Goal: Task Accomplishment & Management: Manage account settings

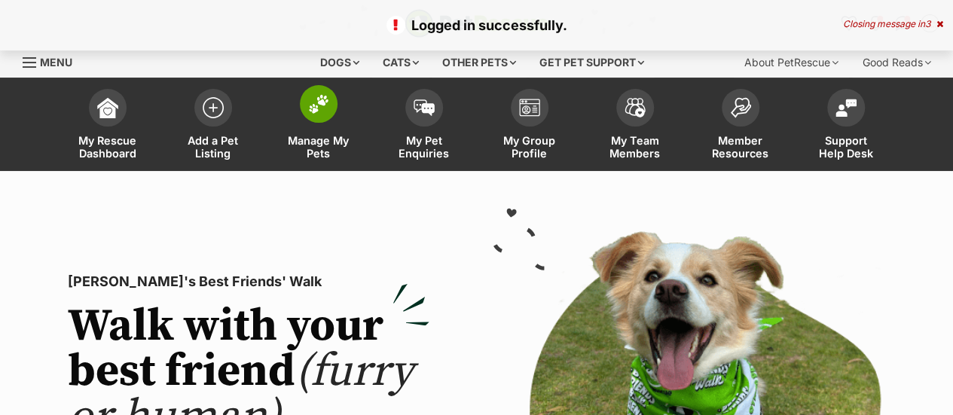
click at [326, 112] on img at bounding box center [318, 104] width 21 height 20
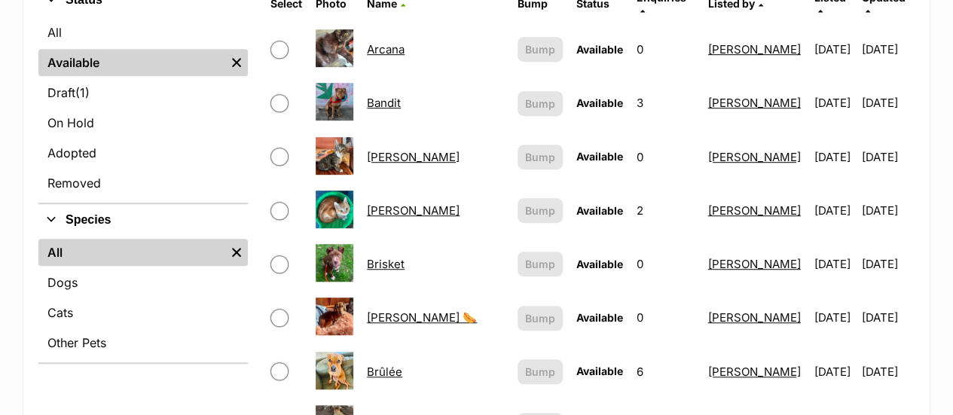
scroll to position [408, 0]
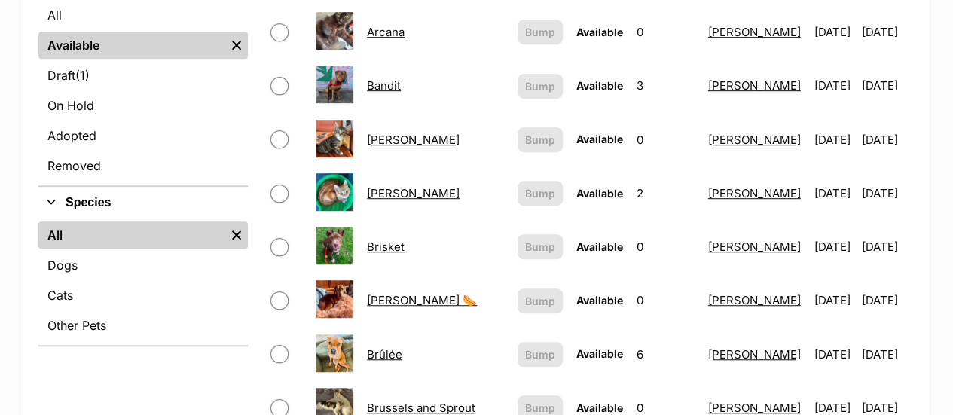
click at [387, 186] on link "Bowser" at bounding box center [413, 193] width 93 height 14
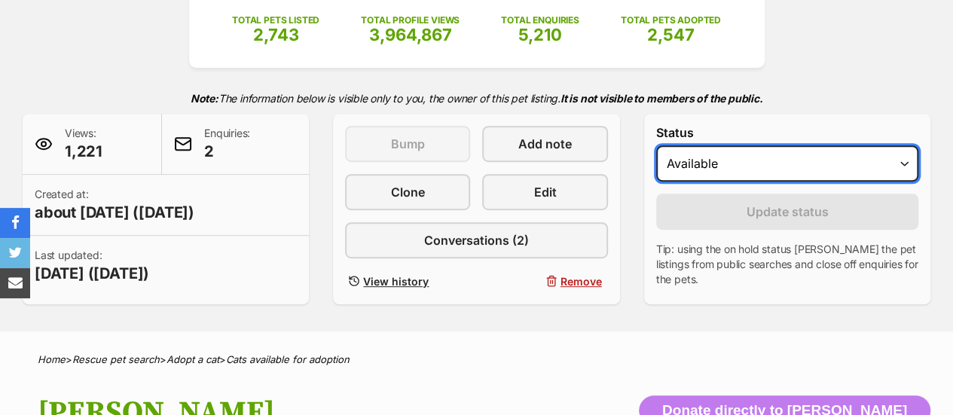
click at [744, 166] on select "Draft - not available as listing has enquires Available On hold Adopted" at bounding box center [787, 163] width 262 height 36
select select "on_hold"
click at [656, 145] on select "Draft - not available as listing has enquires Available On hold Adopted" at bounding box center [787, 163] width 262 height 36
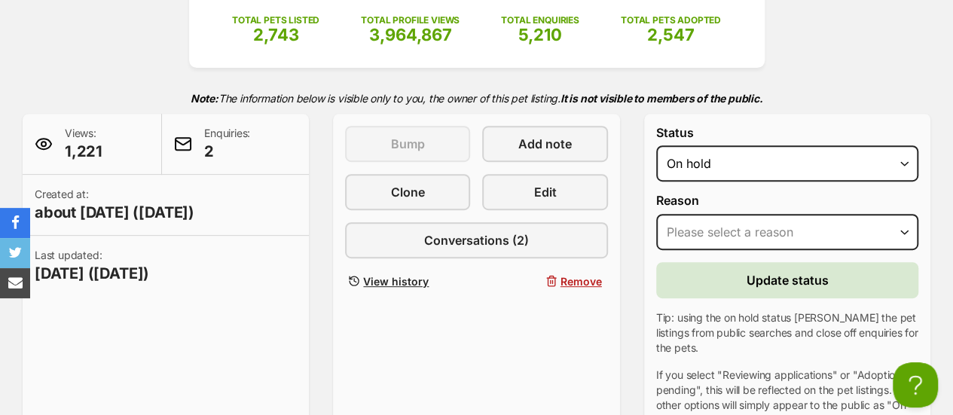
click at [736, 250] on form "Status Draft - not available as listing has enquires Available On hold Adopted …" at bounding box center [787, 277] width 262 height 302
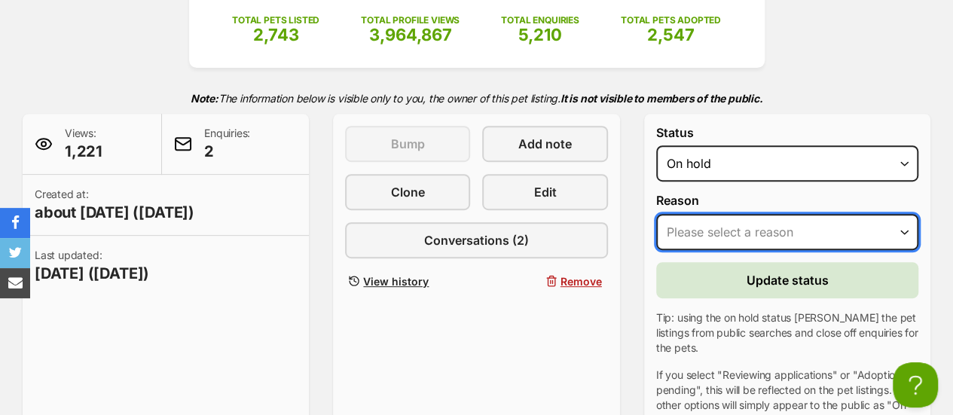
click at [707, 236] on select "Please select a reason Medical reasons Reviewing applications Adoption pending …" at bounding box center [787, 232] width 262 height 36
select select "adoption_pending"
click at [656, 214] on select "Please select a reason Medical reasons Reviewing applications Adoption pending …" at bounding box center [787, 232] width 262 height 36
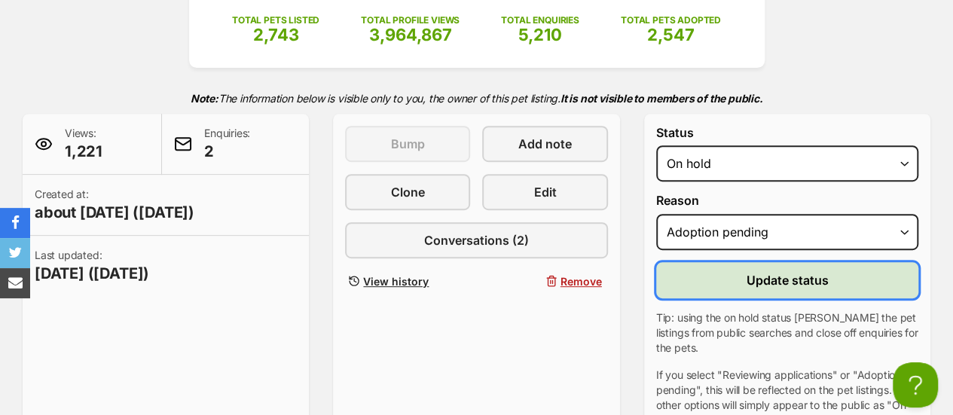
click at [717, 292] on button "Update status" at bounding box center [787, 280] width 262 height 36
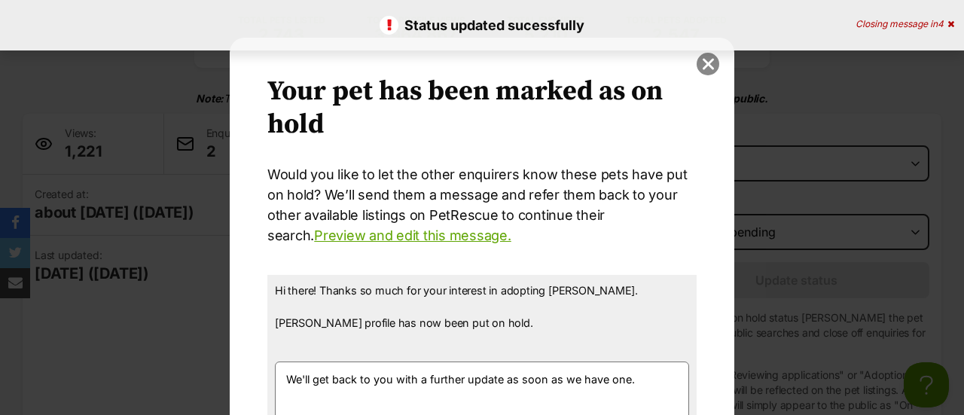
click at [697, 57] on button "close" at bounding box center [708, 64] width 23 height 23
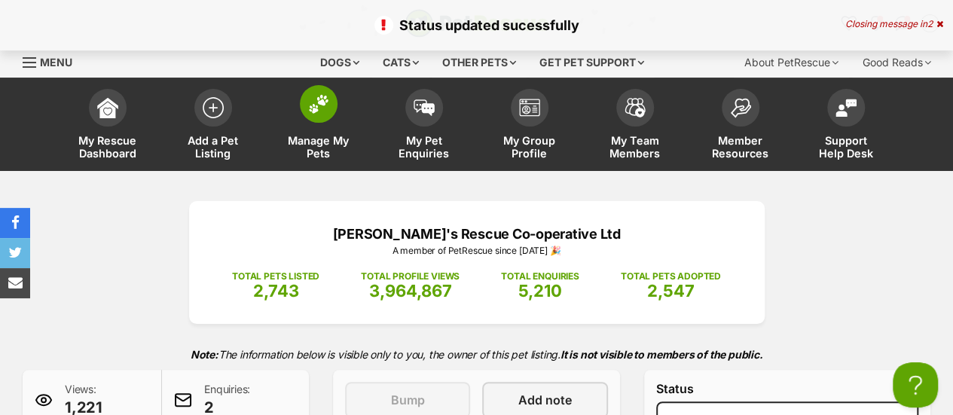
click at [312, 104] on img at bounding box center [318, 104] width 21 height 20
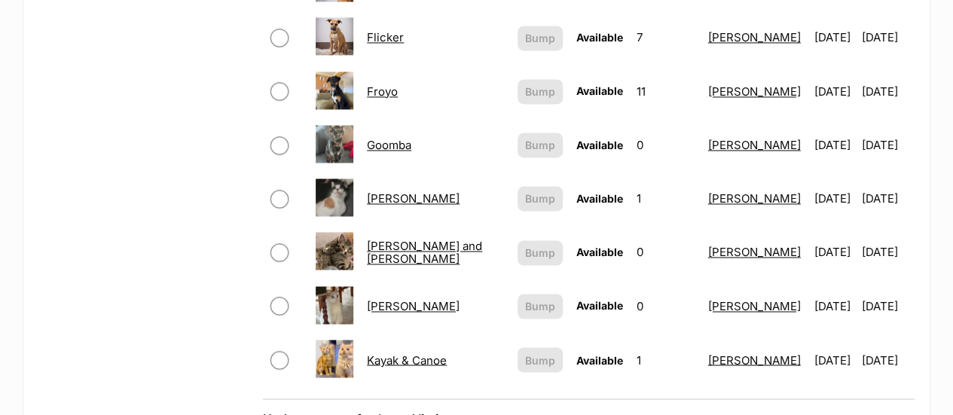
scroll to position [1099, 0]
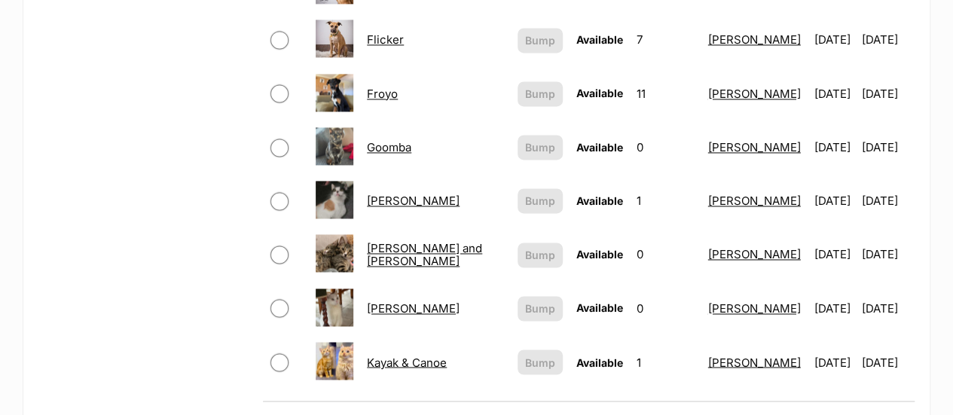
click at [387, 140] on link "Goomba" at bounding box center [389, 147] width 44 height 14
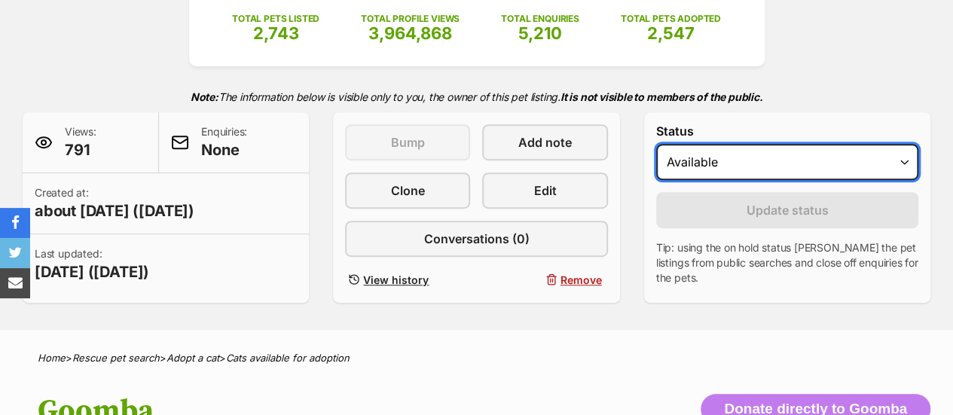
click at [738, 171] on select "Draft Available On hold Adopted" at bounding box center [787, 162] width 262 height 36
select select "on_hold"
click at [656, 144] on select "Draft Available On hold Adopted" at bounding box center [787, 162] width 262 height 36
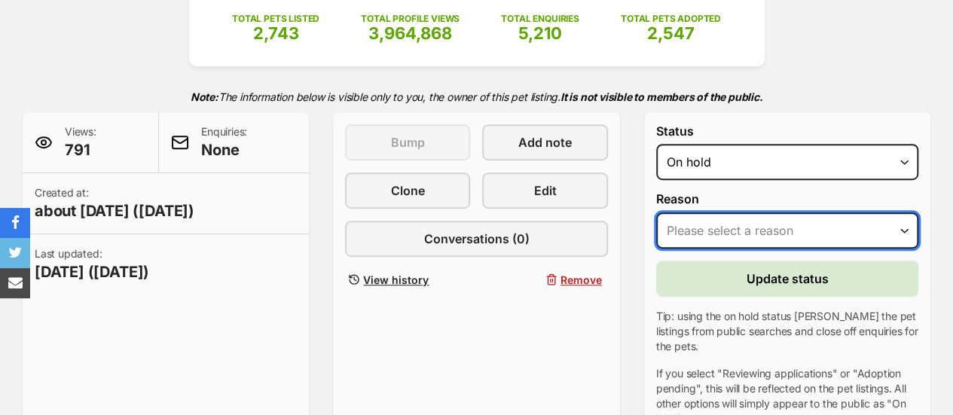
click at [720, 212] on select "Please select a reason Medical reasons Reviewing applications Adoption pending …" at bounding box center [787, 230] width 262 height 36
select select "adoption_pending"
click at [656, 212] on select "Please select a reason Medical reasons Reviewing applications Adoption pending …" at bounding box center [787, 230] width 262 height 36
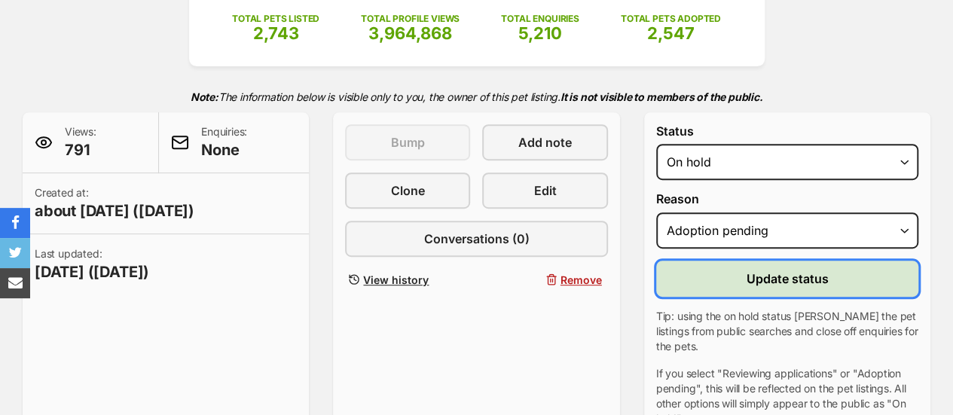
click at [732, 282] on button "Update status" at bounding box center [787, 279] width 262 height 36
